Goal: Answer question/provide support: Share knowledge or assist other users

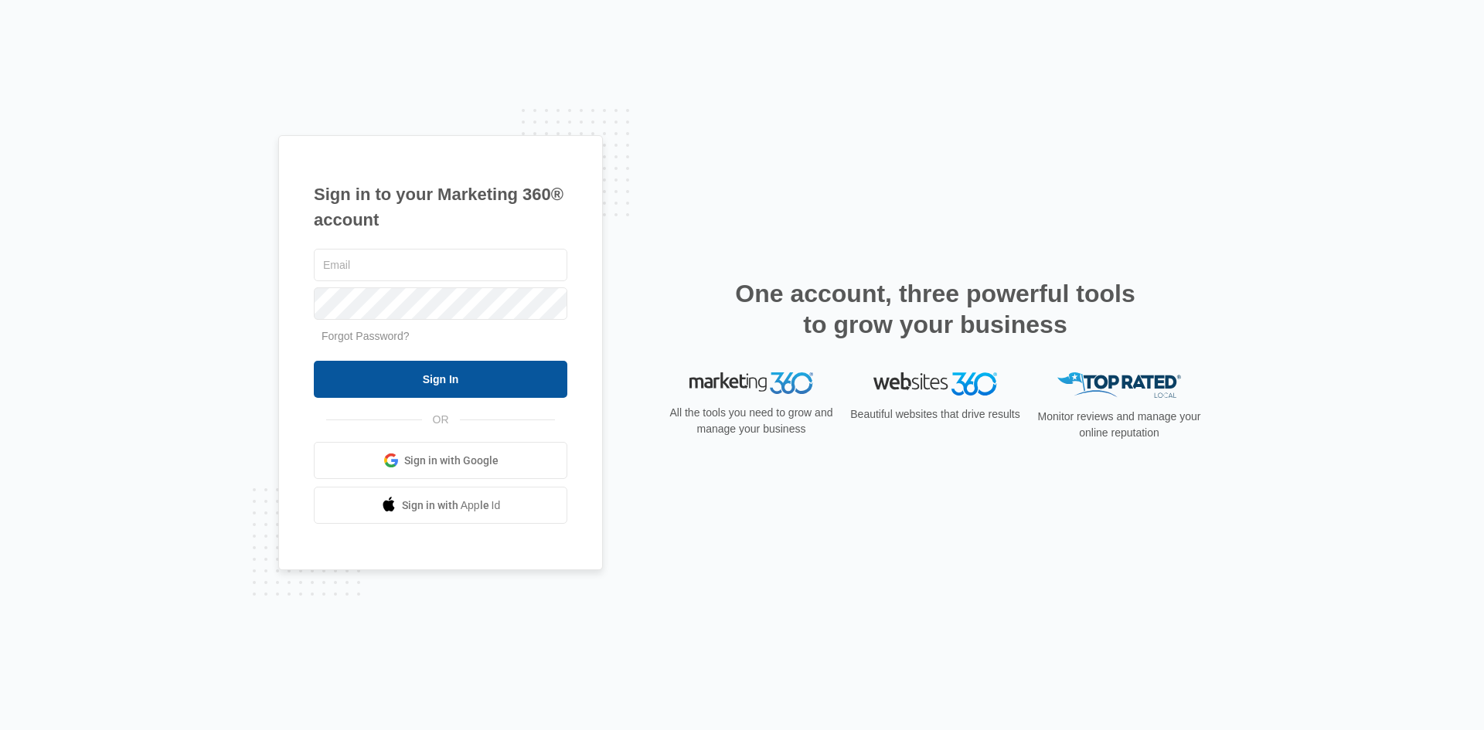
type input "[EMAIL_ADDRESS][PERSON_NAME][DOMAIN_NAME]"
click at [478, 380] on input "Sign In" at bounding box center [441, 379] width 254 height 37
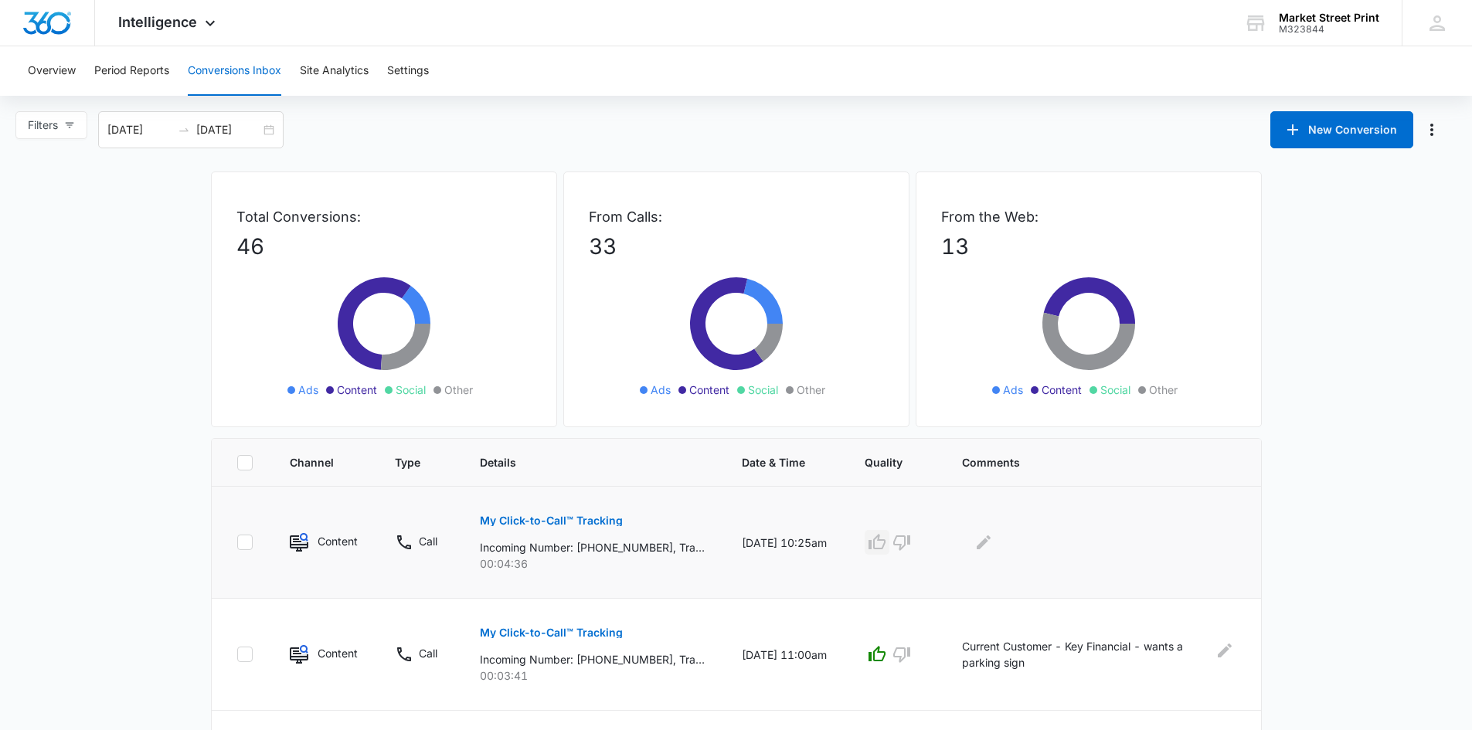
click at [887, 544] on icon "button" at bounding box center [877, 542] width 19 height 19
click at [991, 543] on icon "Edit Comments" at bounding box center [984, 543] width 14 height 14
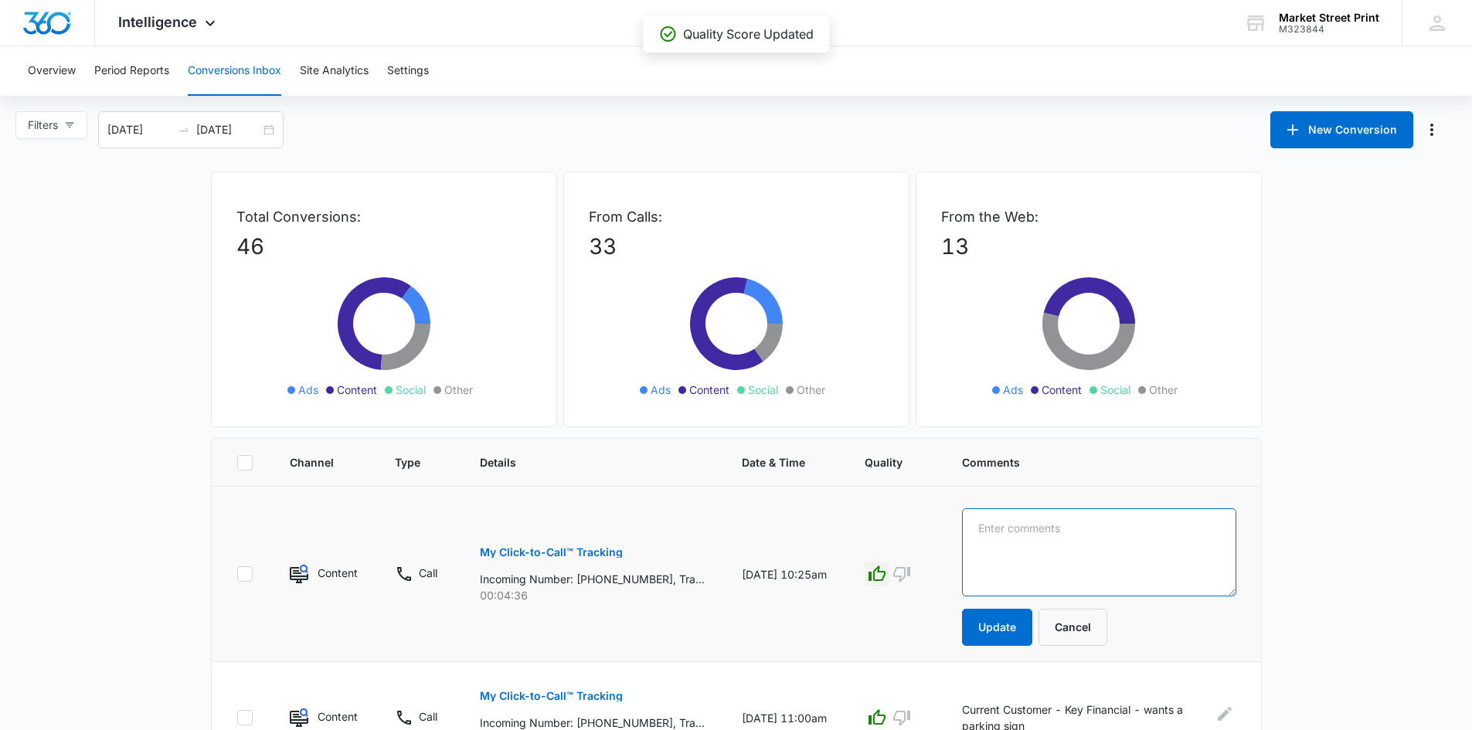
click at [1009, 526] on textarea at bounding box center [1099, 553] width 274 height 88
type textarea "Sending invitations to print - wants local printer"
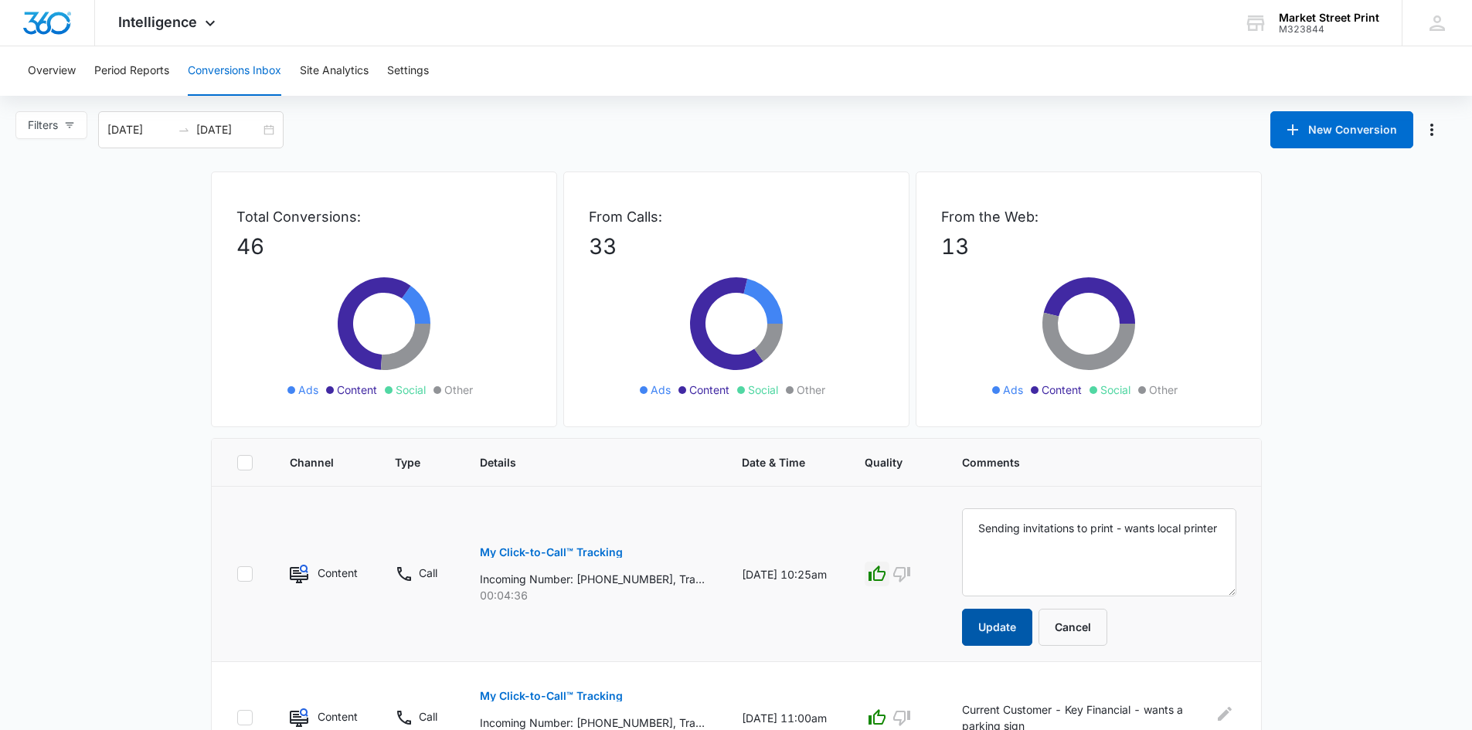
click at [1030, 622] on button "Update" at bounding box center [997, 627] width 70 height 37
click at [1024, 628] on button "Update" at bounding box center [997, 627] width 70 height 37
